Goal: Transaction & Acquisition: Purchase product/service

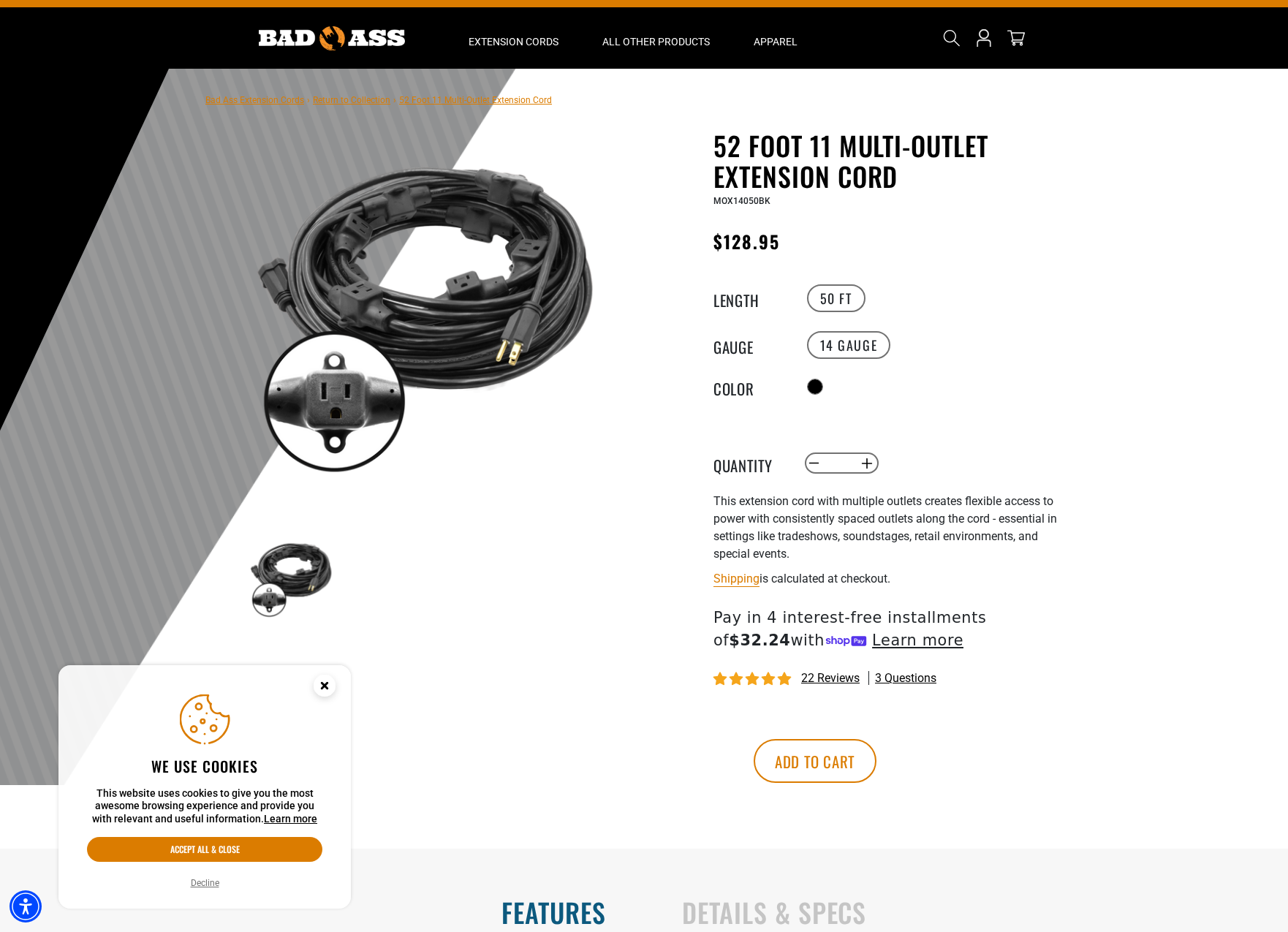
click at [324, 684] on icon "Cookie Consent" at bounding box center [323, 684] width 5 height 5
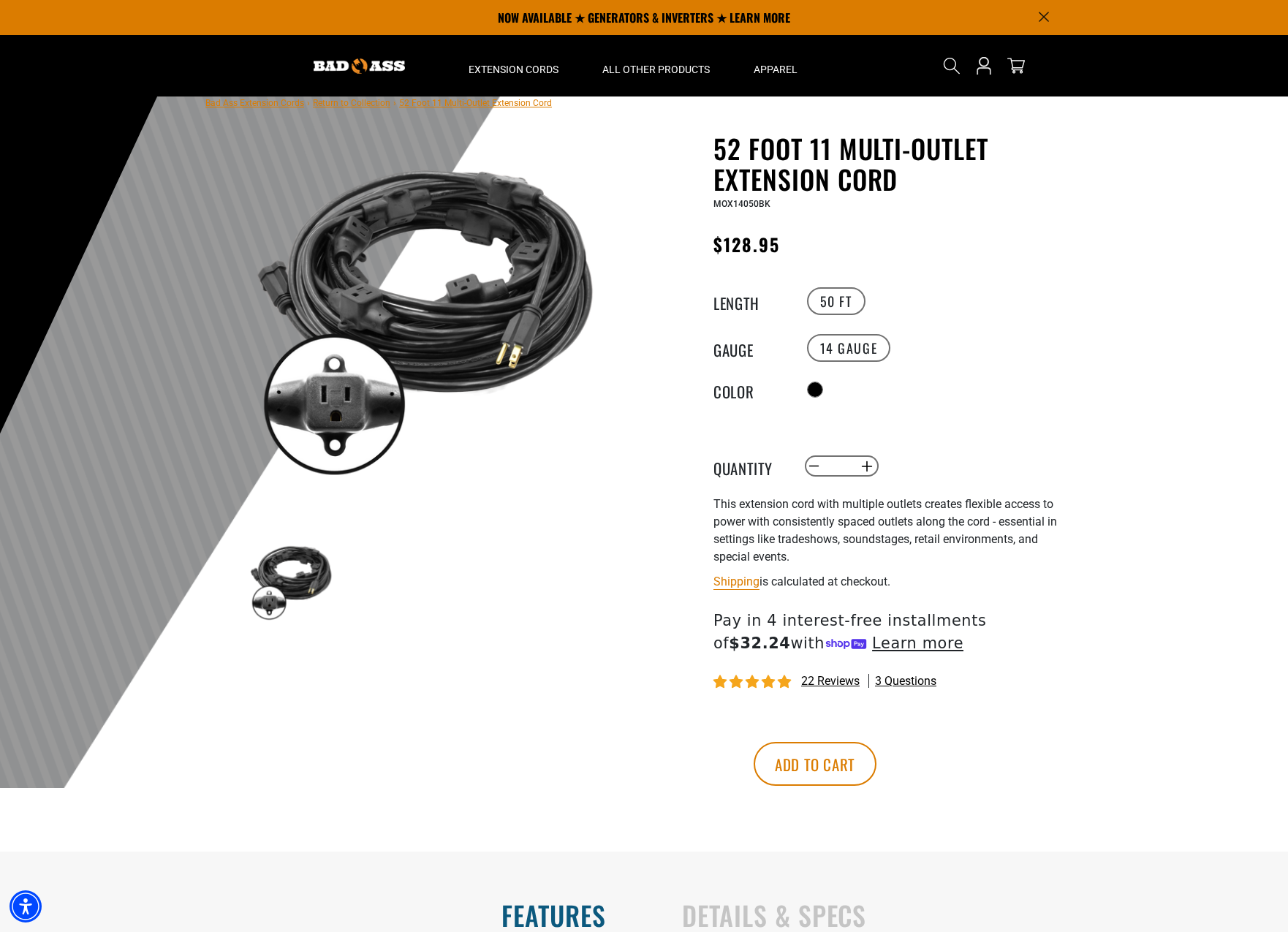
scroll to position [21, 0]
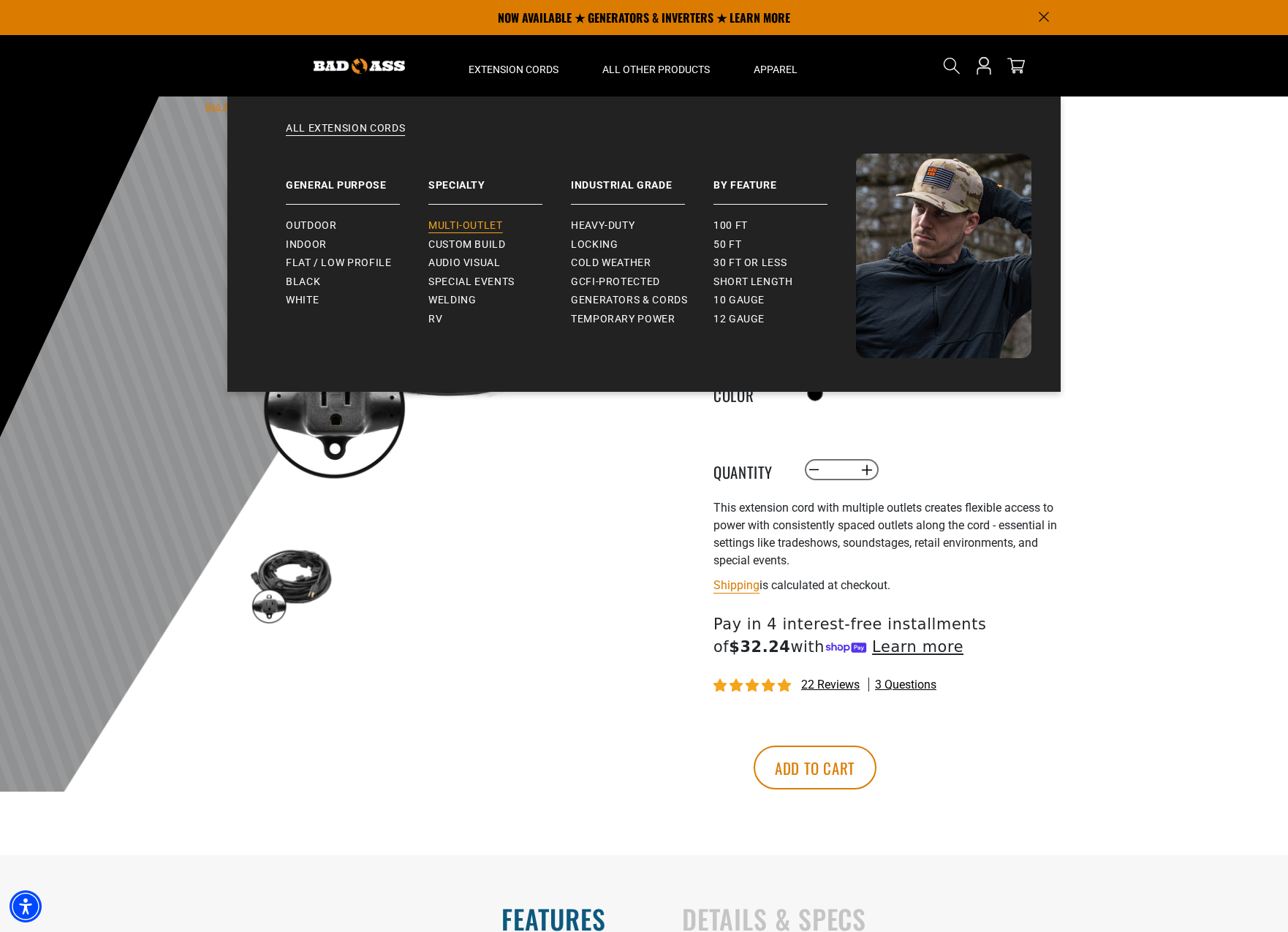
click at [474, 226] on span "Multi-Outlet" at bounding box center [466, 225] width 75 height 13
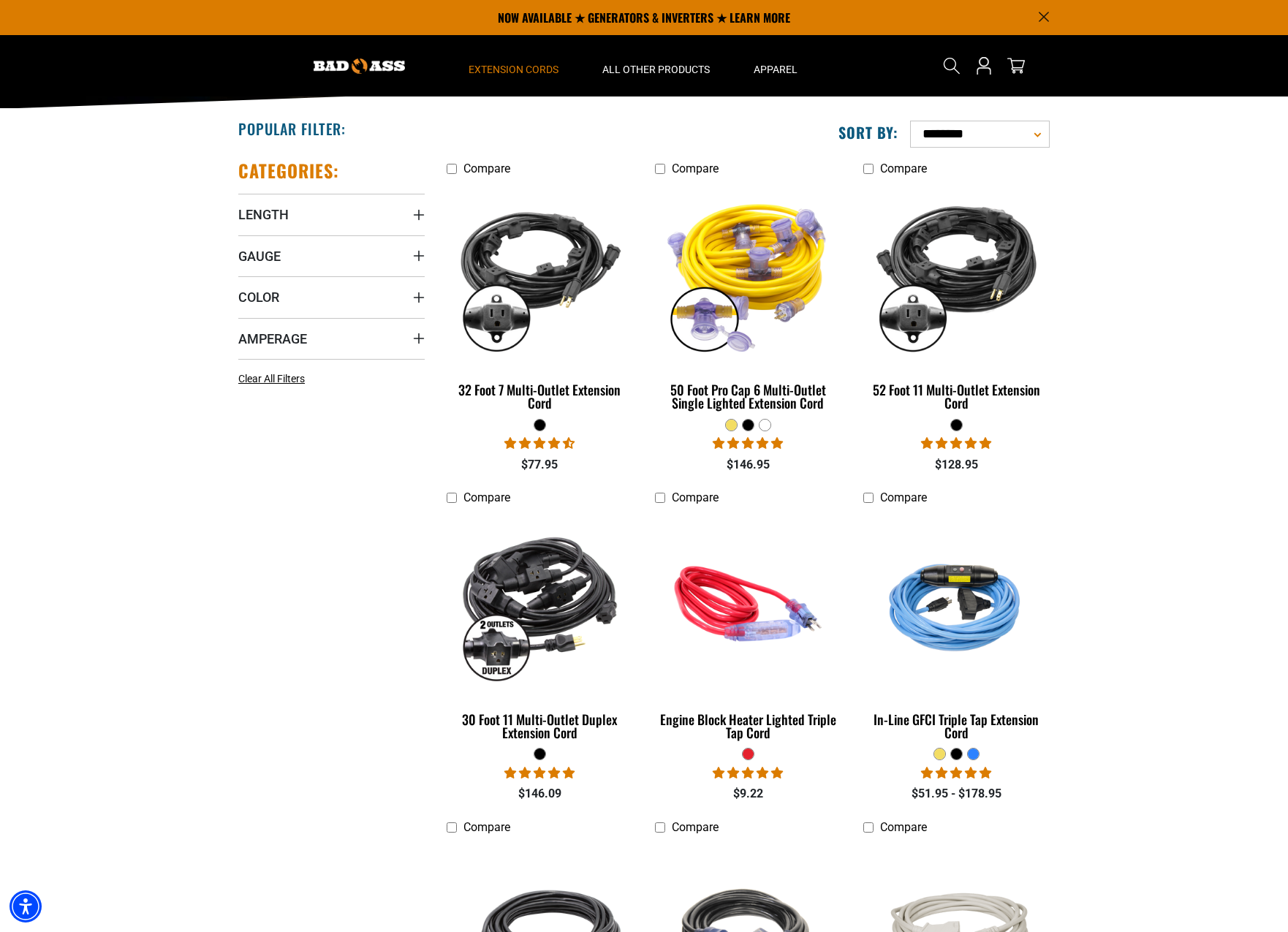
scroll to position [260, 0]
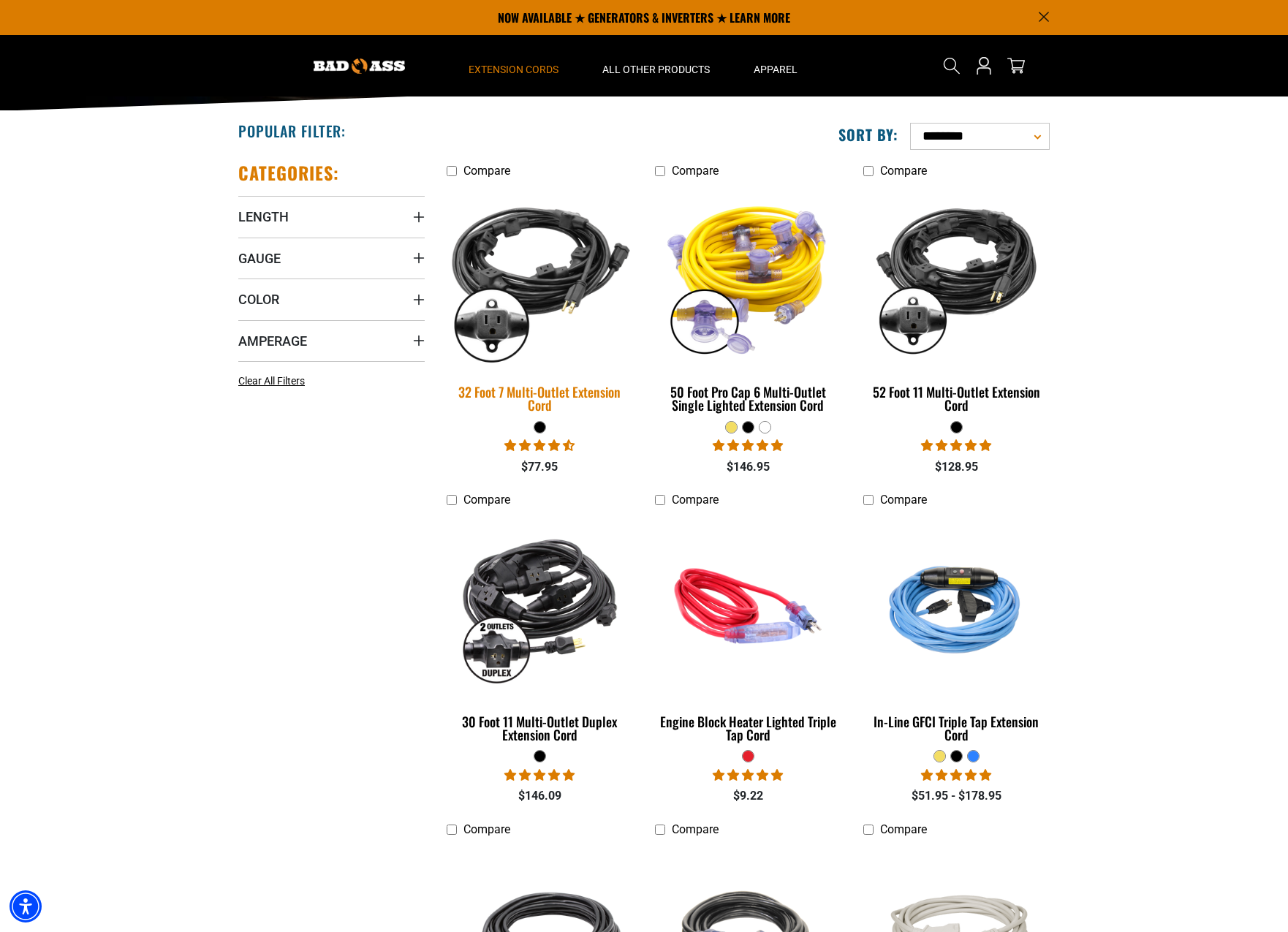
click at [549, 285] on img at bounding box center [540, 276] width 205 height 187
